Goal: Check status: Check status

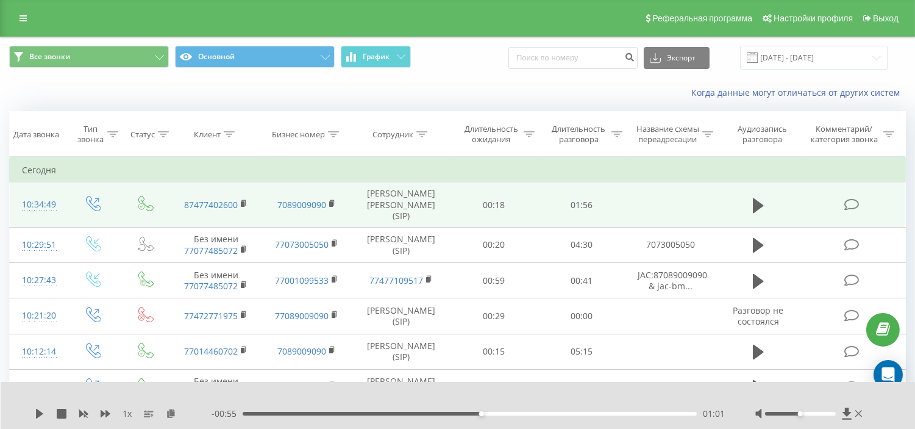
click at [770, 207] on td at bounding box center [758, 204] width 84 height 45
click at [757, 209] on icon at bounding box center [758, 205] width 11 height 15
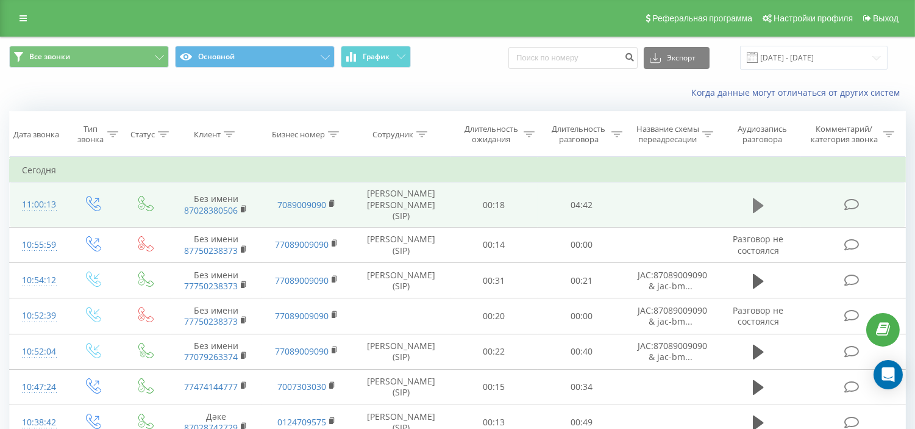
click at [761, 212] on icon at bounding box center [758, 205] width 11 height 17
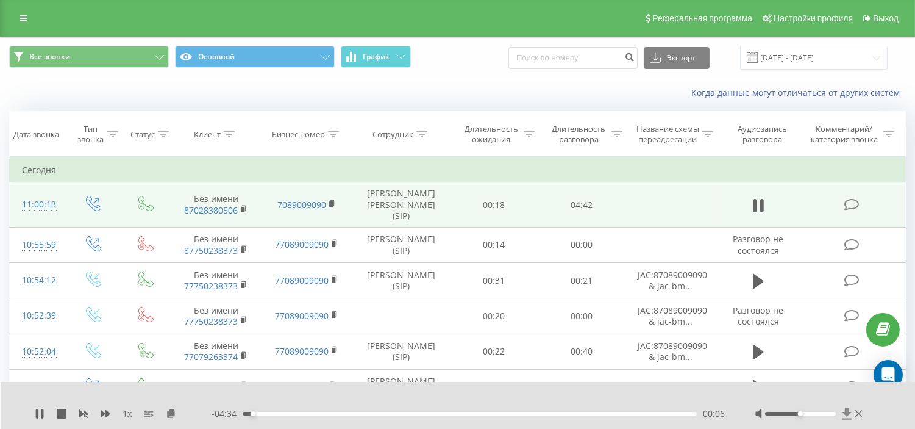
click at [845, 413] on icon at bounding box center [846, 413] width 9 height 12
